Goal: Find specific page/section: Find specific page/section

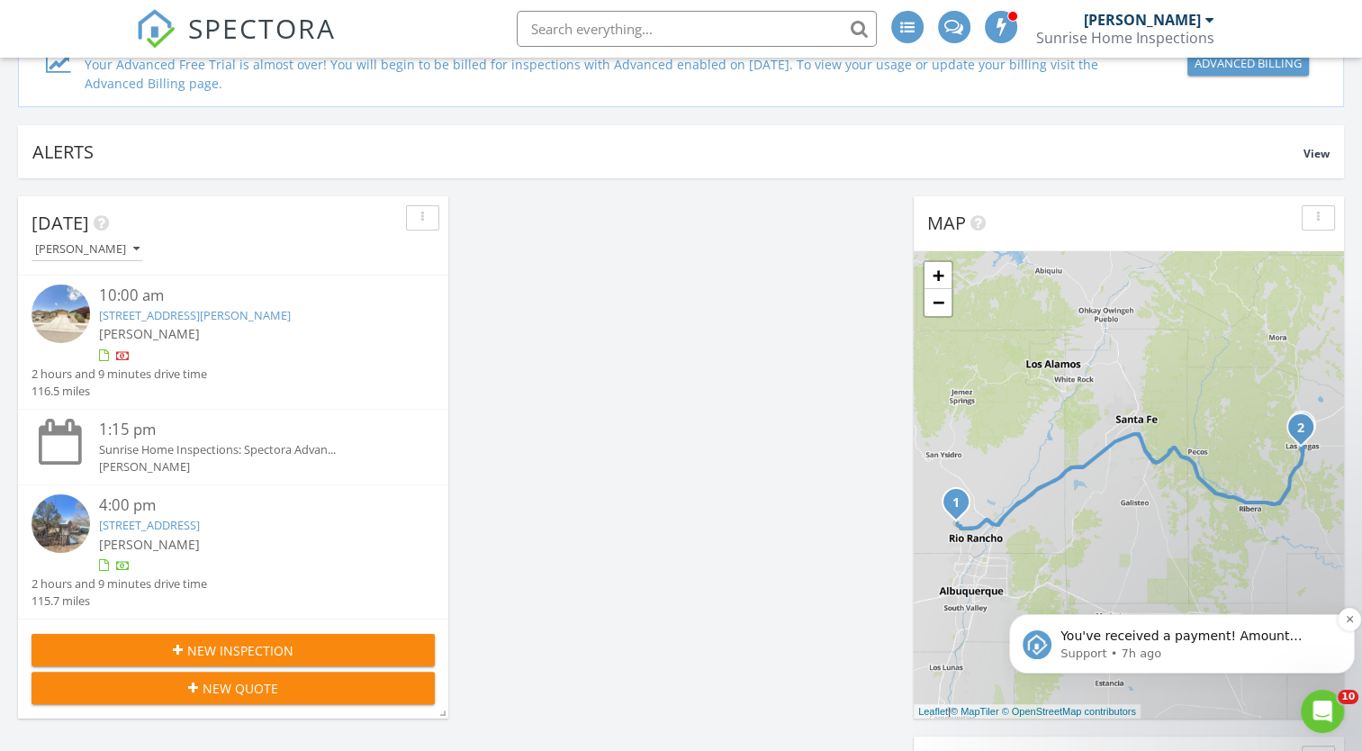
click at [1227, 640] on p "You've received a payment! Amount $459.62 Fee $0.00 Net $459.62 Transaction # p…" at bounding box center [1196, 636] width 272 height 18
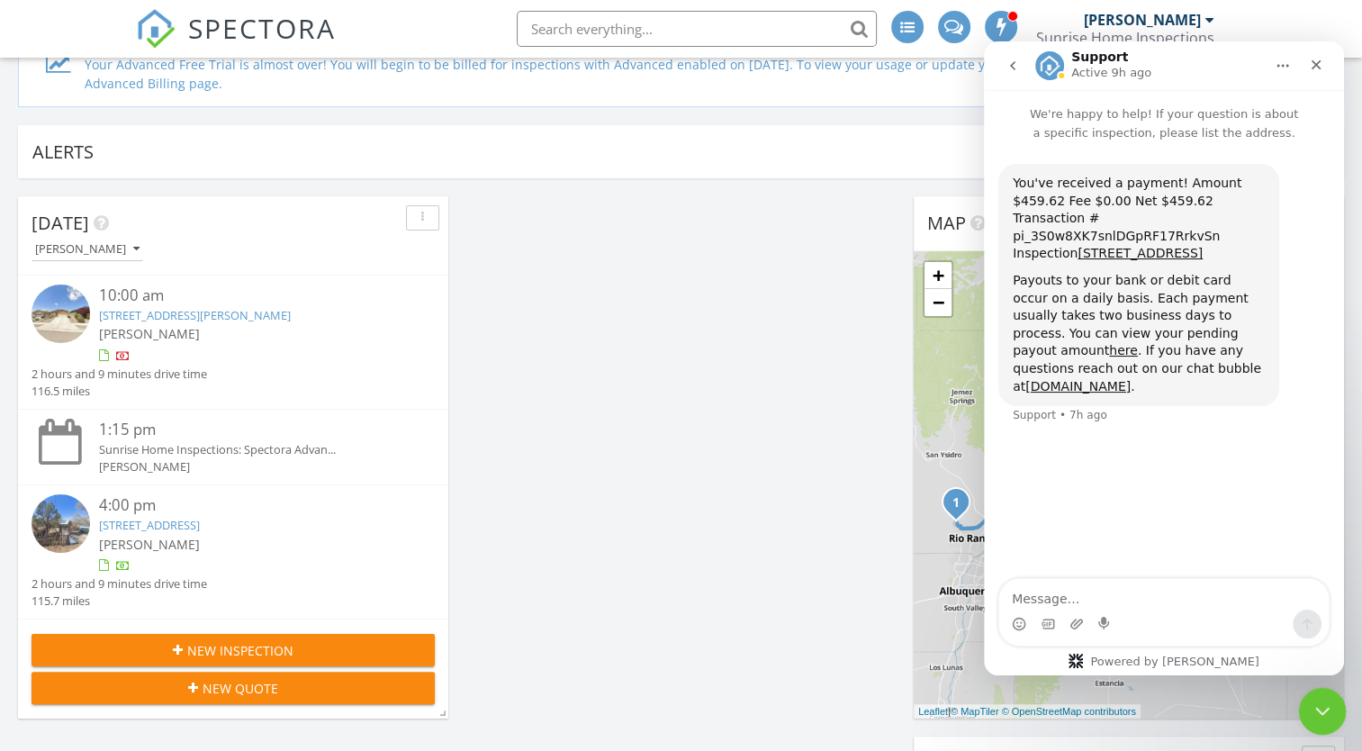
click at [1315, 708] on icon "Close Intercom Messenger" at bounding box center [1320, 709] width 22 height 22
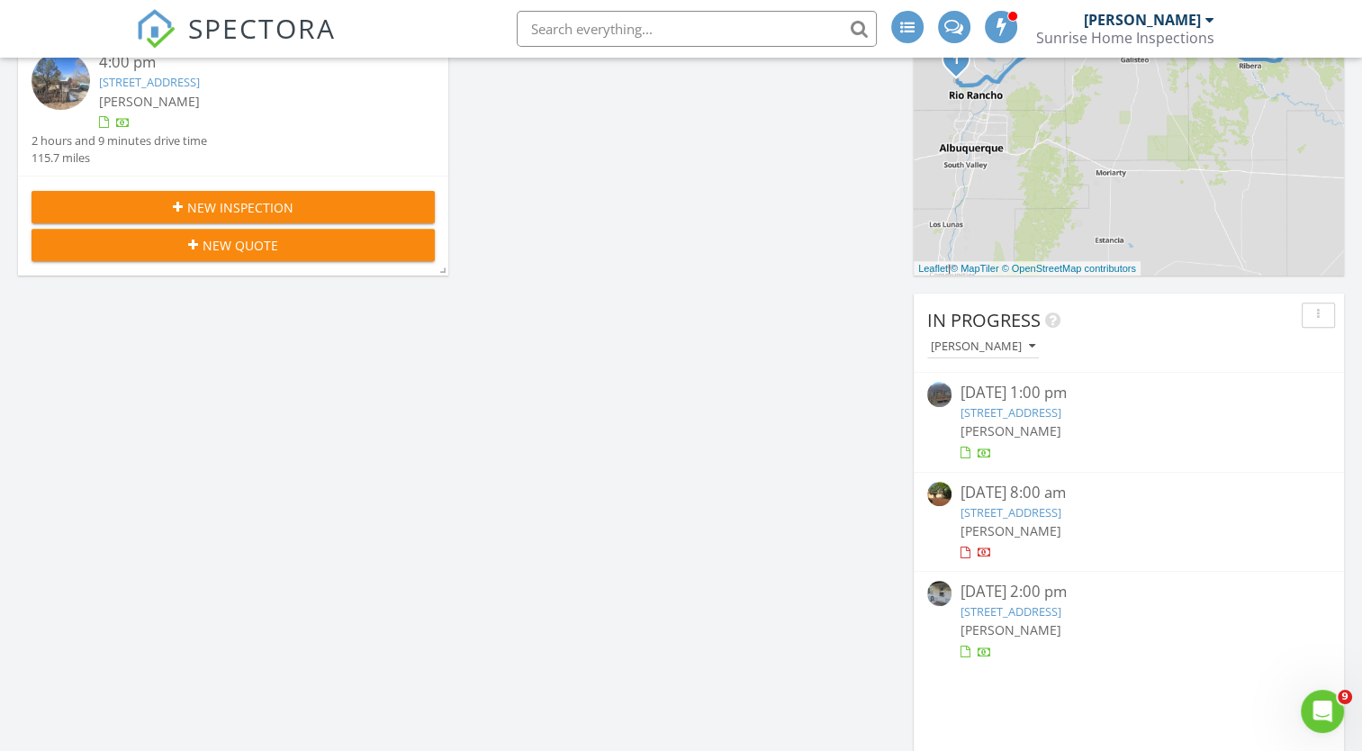
scroll to position [720, 0]
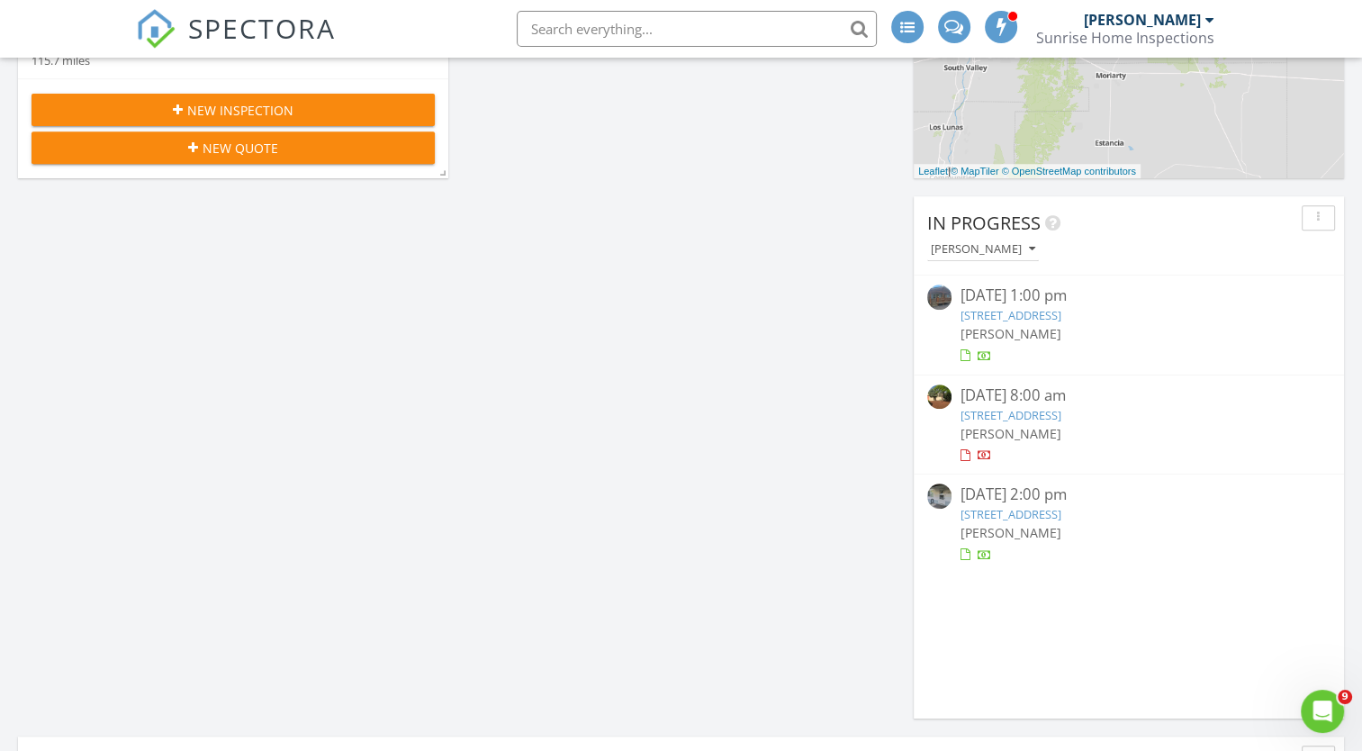
click at [1061, 315] on link "808 County Road 322, Los Ojos, NM 87551" at bounding box center [1010, 315] width 101 height 16
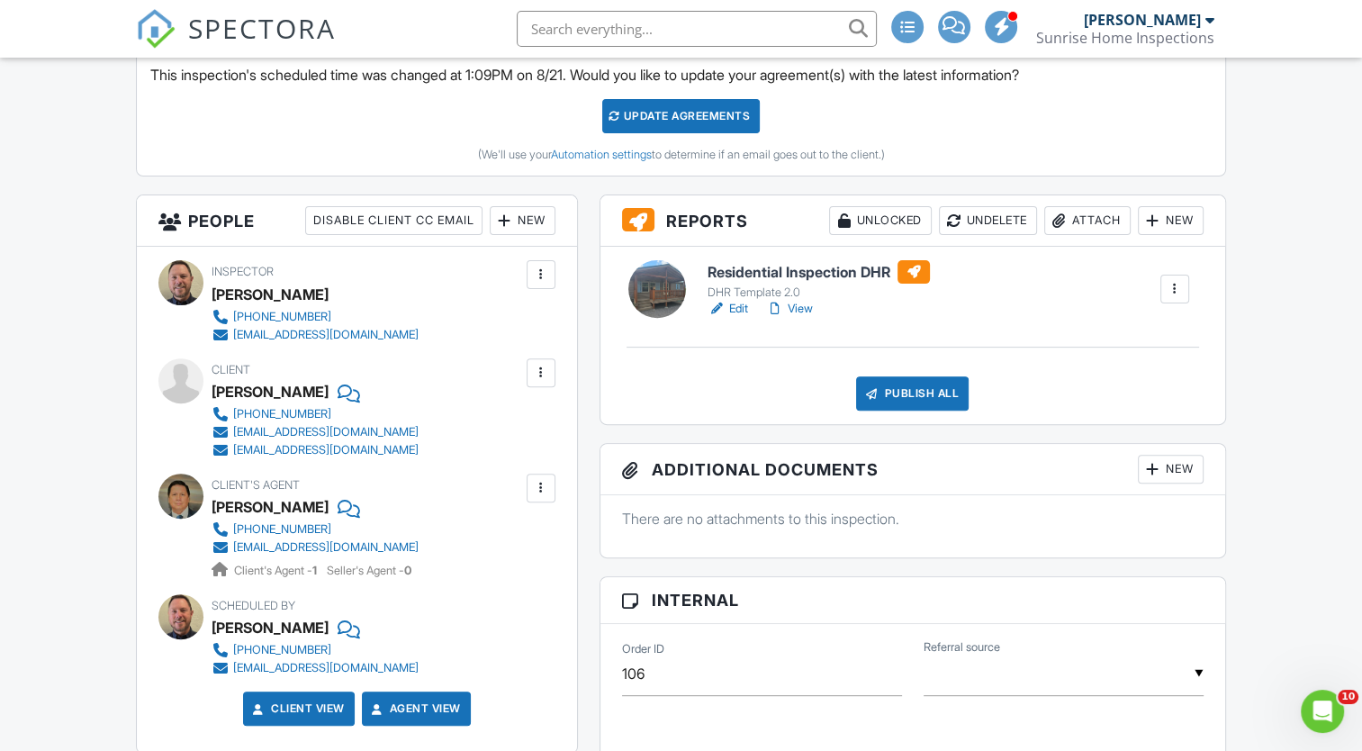
click at [851, 271] on h6 "Residential Inspection DHR" at bounding box center [818, 271] width 222 height 23
